Goal: Task Accomplishment & Management: Complete application form

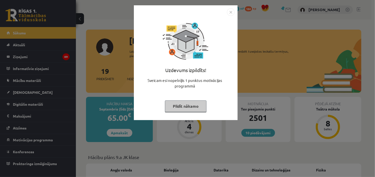
click at [189, 107] on button "Pildīt nākamo" at bounding box center [185, 106] width 41 height 12
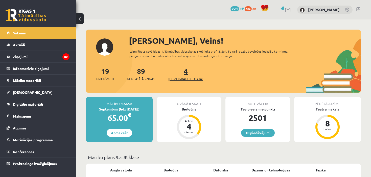
click at [178, 77] on span "[DEMOGRAPHIC_DATA]" at bounding box center [186, 78] width 35 height 5
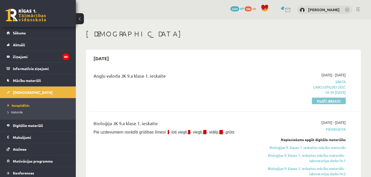
click at [320, 99] on link "Pildīt ieskaiti" at bounding box center [329, 101] width 34 height 7
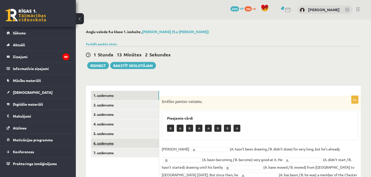
click at [121, 142] on link "6. uzdevums" at bounding box center [125, 143] width 68 height 9
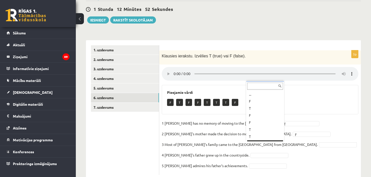
scroll to position [6, 0]
drag, startPoint x: 258, startPoint y: 127, endPoint x: 261, endPoint y: 130, distance: 3.6
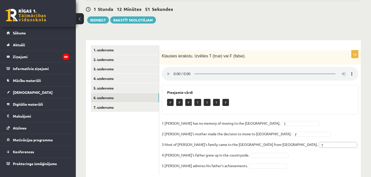
click at [261, 130] on fieldset "1 Lila has no memory of moving to the UK. T * 2 Lila's mother made the decision…" at bounding box center [260, 145] width 197 height 53
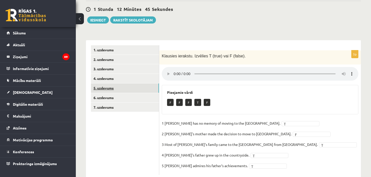
click at [108, 88] on link "5. uzdevums" at bounding box center [125, 87] width 68 height 9
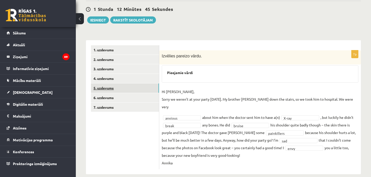
scroll to position [45, 0]
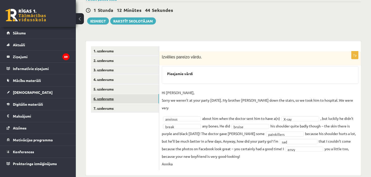
click at [108, 95] on link "6. uzdevums" at bounding box center [125, 98] width 68 height 9
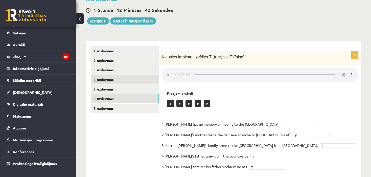
click at [110, 77] on link "4. uzdevums" at bounding box center [125, 79] width 68 height 9
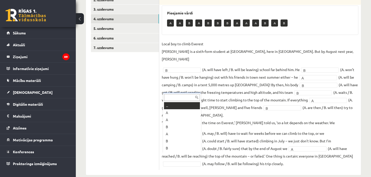
scroll to position [6, 0]
drag, startPoint x: 192, startPoint y: 154, endPoint x: 191, endPoint y: 147, distance: 6.9
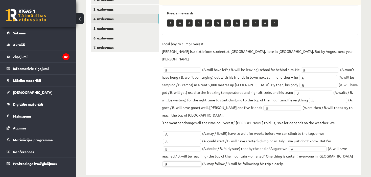
click at [191, 147] on fieldset "Local boy to climb Everest Nathan Short is a sixth-form student at Pittville Co…" at bounding box center [260, 104] width 197 height 128
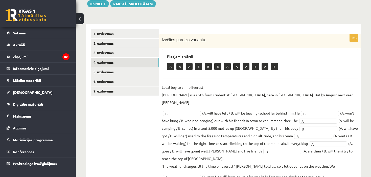
scroll to position [60, 0]
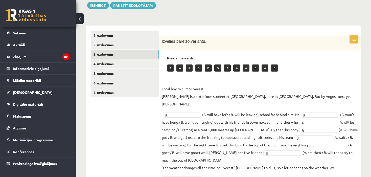
click at [121, 55] on link "3. uzdevums" at bounding box center [125, 54] width 68 height 9
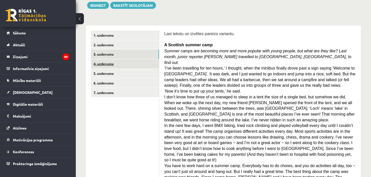
click at [111, 61] on link "4. uzdevums" at bounding box center [125, 63] width 68 height 9
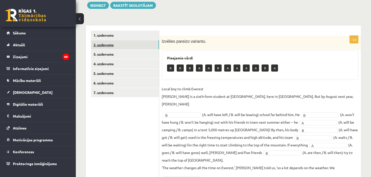
click at [112, 48] on link "2. uzdevums" at bounding box center [125, 44] width 68 height 9
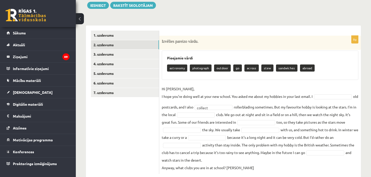
click at [321, 93] on fieldset "Hi Gracie, I hope you’re doing well at your new school. You asked me about my h…" at bounding box center [260, 128] width 197 height 87
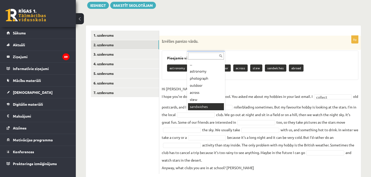
scroll to position [6, 0]
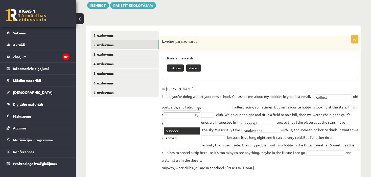
drag, startPoint x: 190, startPoint y: 143, endPoint x: 189, endPoint y: 133, distance: 10.1
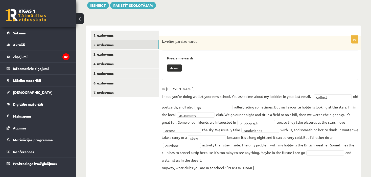
click at [189, 133] on fieldset "**********" at bounding box center [260, 128] width 197 height 87
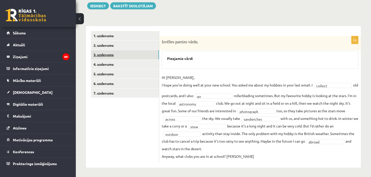
click at [114, 57] on link "3. uzdevums" at bounding box center [125, 54] width 68 height 9
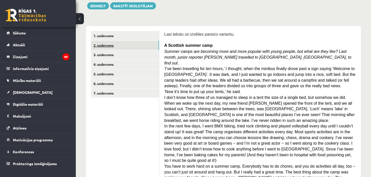
click at [106, 44] on link "2. uzdevums" at bounding box center [125, 45] width 68 height 9
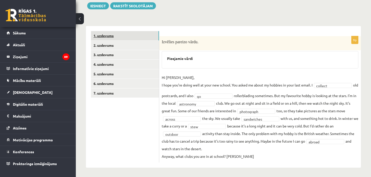
click at [108, 33] on link "1. uzdevums" at bounding box center [125, 35] width 68 height 9
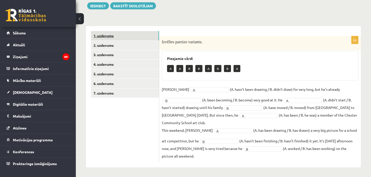
scroll to position [52, 0]
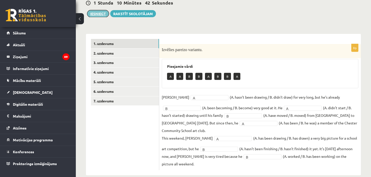
click at [102, 15] on button "Iesniegt" at bounding box center [98, 13] width 22 height 7
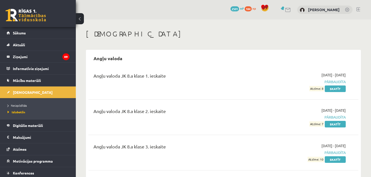
click at [31, 11] on link at bounding box center [26, 15] width 40 height 13
